Goal: Find specific page/section: Find specific page/section

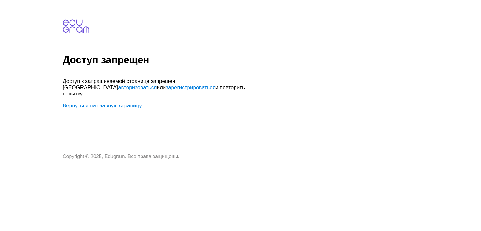
click at [157, 85] on link "авторизоваться" at bounding box center [137, 88] width 39 height 6
click at [222, 77] on body "Доступ запрещен Доступ к запрашиваемой странице запрещен. Попробуйте авторизова…" at bounding box center [271, 81] width 416 height 157
click at [157, 85] on link "авторизоваться" at bounding box center [137, 88] width 39 height 6
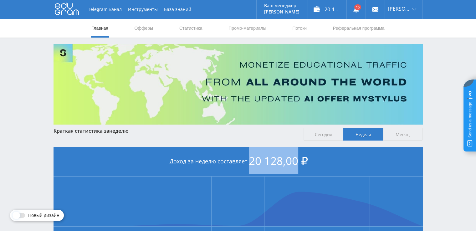
drag, startPoint x: 298, startPoint y: 163, endPoint x: 251, endPoint y: 159, distance: 47.7
click at [251, 159] on span "20 128,00 ₽" at bounding box center [278, 160] width 59 height 15
copy span "20 128,00"
